Goal: Task Accomplishment & Management: Manage account settings

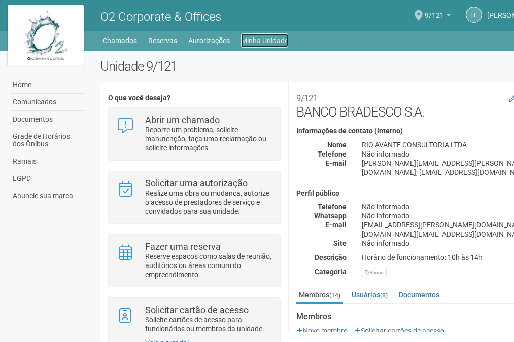
click at [267, 42] on link "Minha Unidade" at bounding box center [264, 40] width 47 height 14
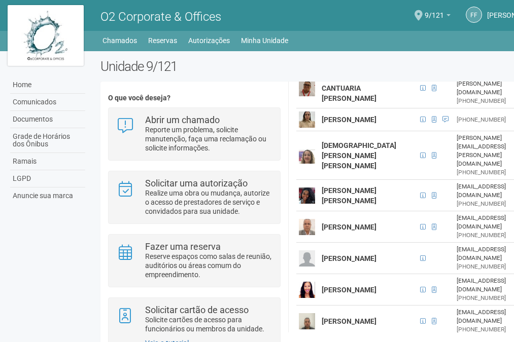
scroll to position [373, 0]
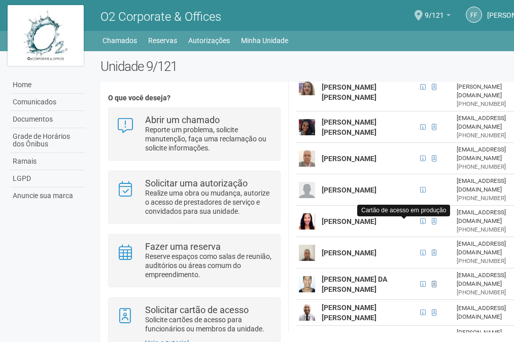
click at [432, 282] on span at bounding box center [434, 285] width 5 height 6
click at [344, 276] on strong "[PERSON_NAME] DA [PERSON_NAME]" at bounding box center [354, 285] width 65 height 18
click at [342, 276] on strong "[PERSON_NAME] DA [PERSON_NAME]" at bounding box center [354, 285] width 65 height 18
click at [347, 276] on strong "[PERSON_NAME] DA [PERSON_NAME]" at bounding box center [354, 285] width 65 height 18
click at [432, 282] on span at bounding box center [434, 285] width 5 height 6
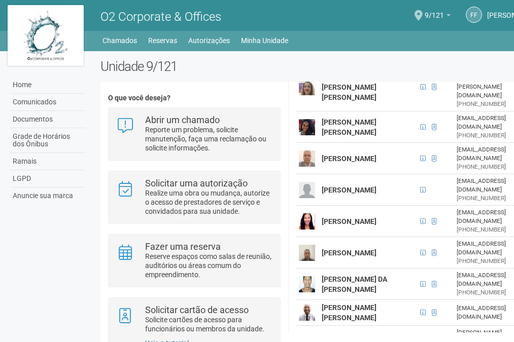
click at [328, 276] on strong "[PERSON_NAME] DA [PERSON_NAME]" at bounding box center [354, 285] width 65 height 18
click at [432, 282] on span at bounding box center [434, 285] width 5 height 6
click at [332, 276] on strong "[PERSON_NAME] DA [PERSON_NAME]" at bounding box center [354, 285] width 65 height 18
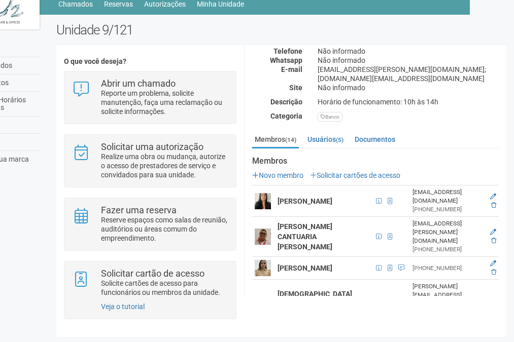
scroll to position [170, 0]
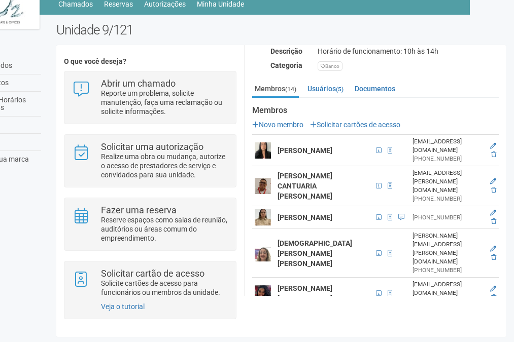
click at [263, 210] on img at bounding box center [263, 218] width 16 height 16
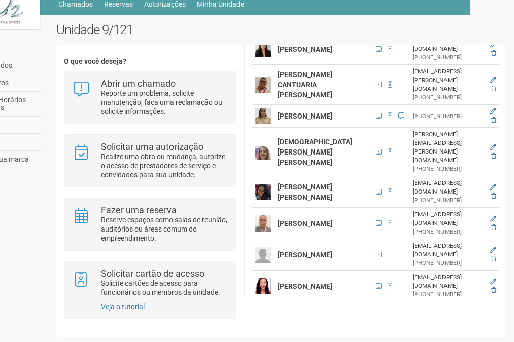
scroll to position [373, 0]
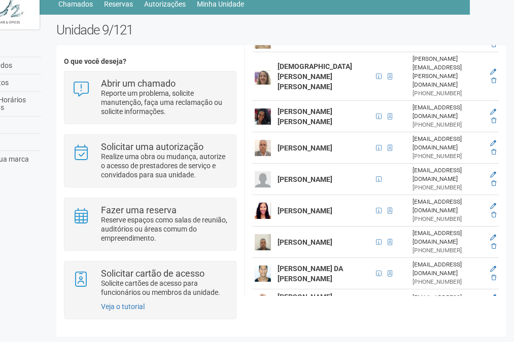
drag, startPoint x: 492, startPoint y: 256, endPoint x: 308, endPoint y: 45, distance: 279.8
click at [492, 341] on icon at bounding box center [493, 344] width 5 height 6
click at [491, 341] on icon at bounding box center [493, 344] width 5 height 6
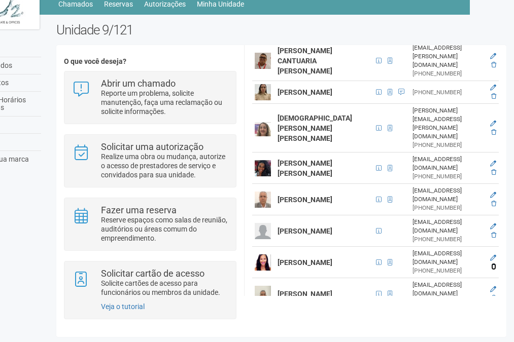
click at [492, 264] on icon at bounding box center [493, 267] width 5 height 6
